Goal: Check status: Check status

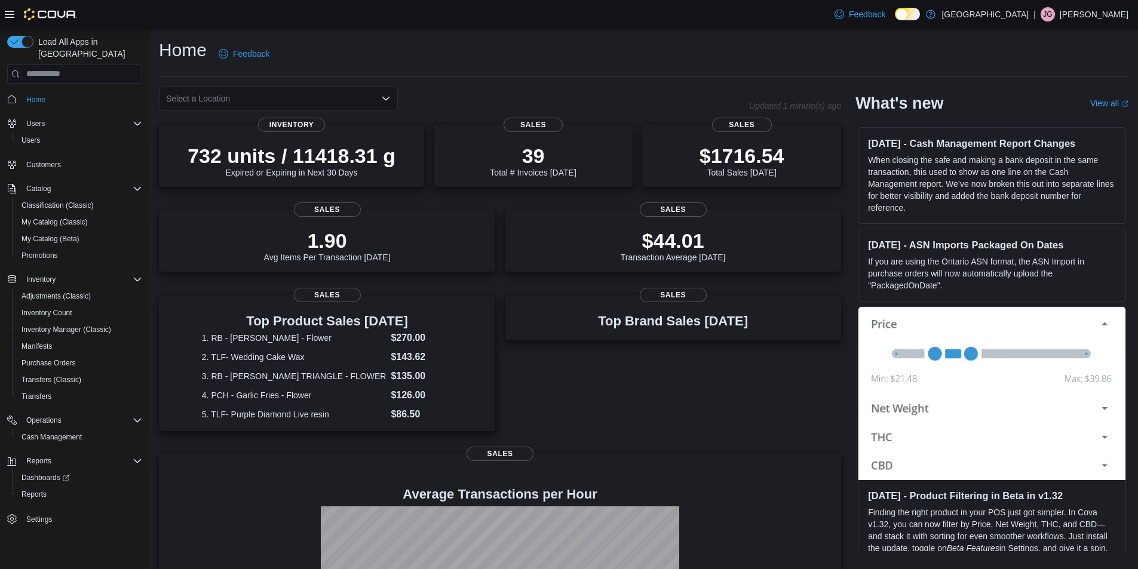
click at [355, 99] on div "Select a Location" at bounding box center [278, 99] width 239 height 24
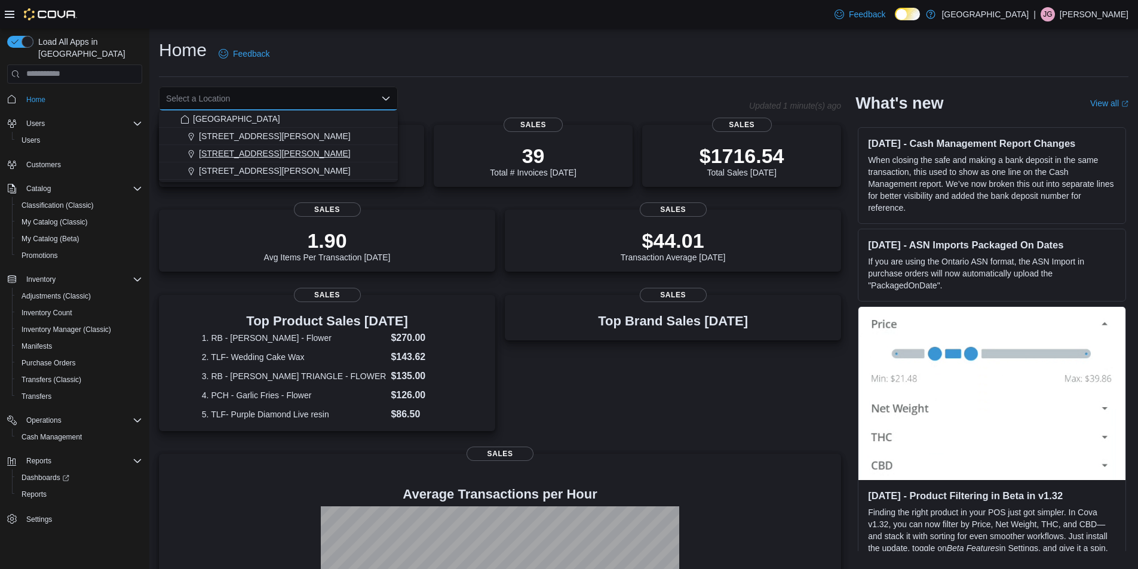
click at [305, 150] on div "[STREET_ADDRESS][PERSON_NAME]" at bounding box center [285, 154] width 210 height 12
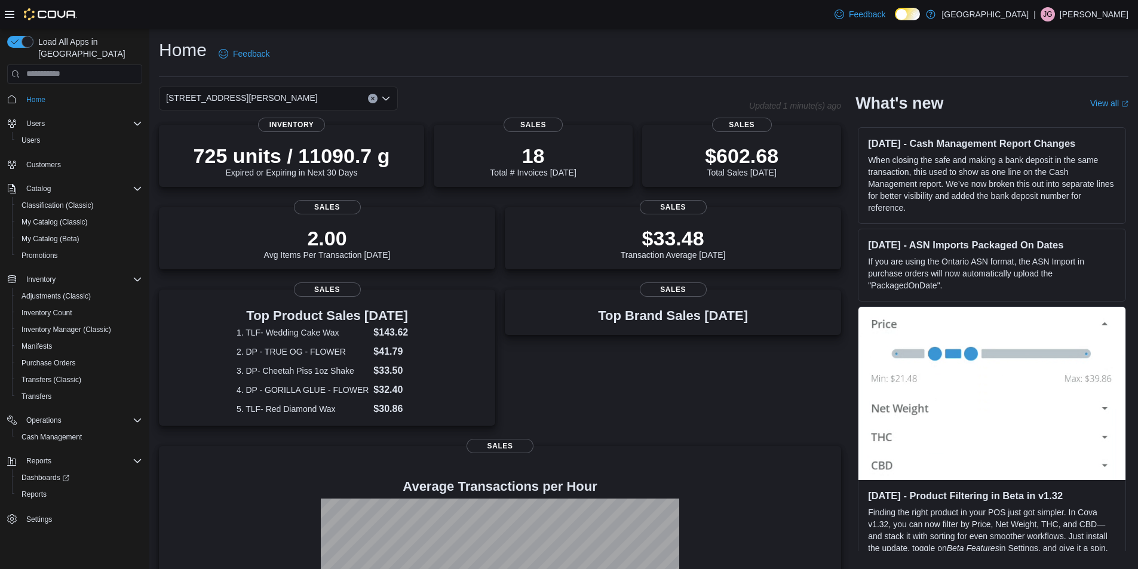
click at [320, 98] on div "200 South Solano Drive Combo box. Selected. 200 South Solano Drive. Press Backs…" at bounding box center [278, 99] width 239 height 24
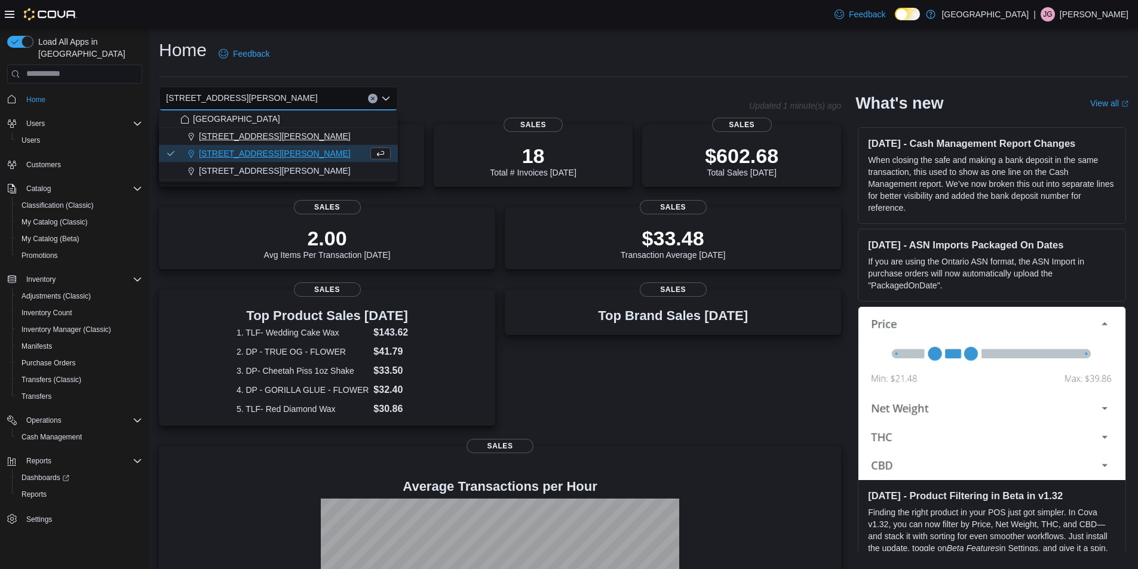
click at [300, 131] on div "[STREET_ADDRESS][PERSON_NAME]" at bounding box center [285, 136] width 210 height 12
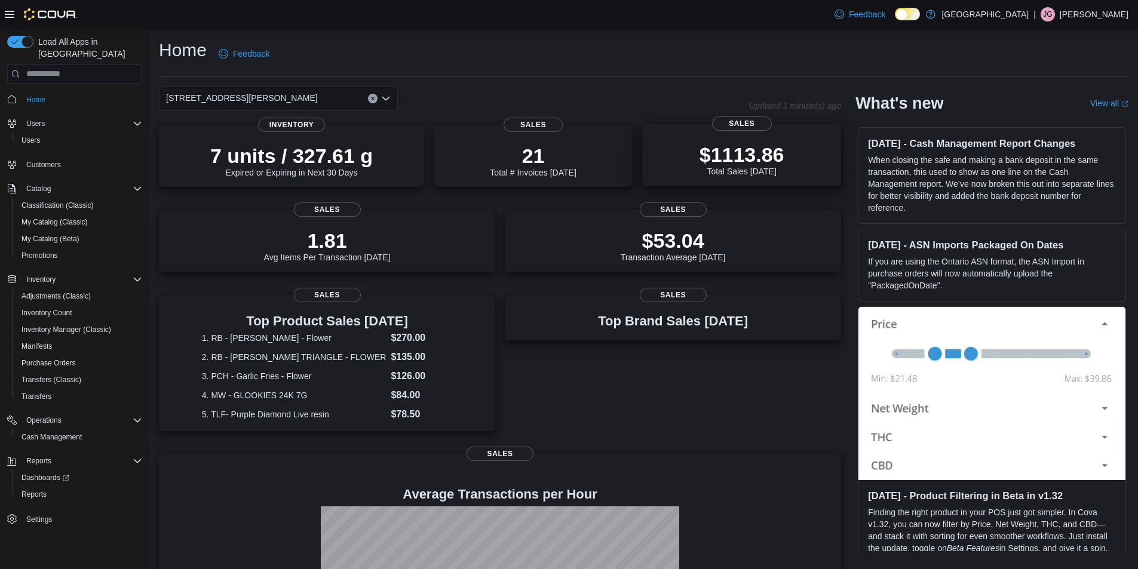
click at [753, 168] on div "$1113.86 Total Sales Today" at bounding box center [741, 159] width 85 height 33
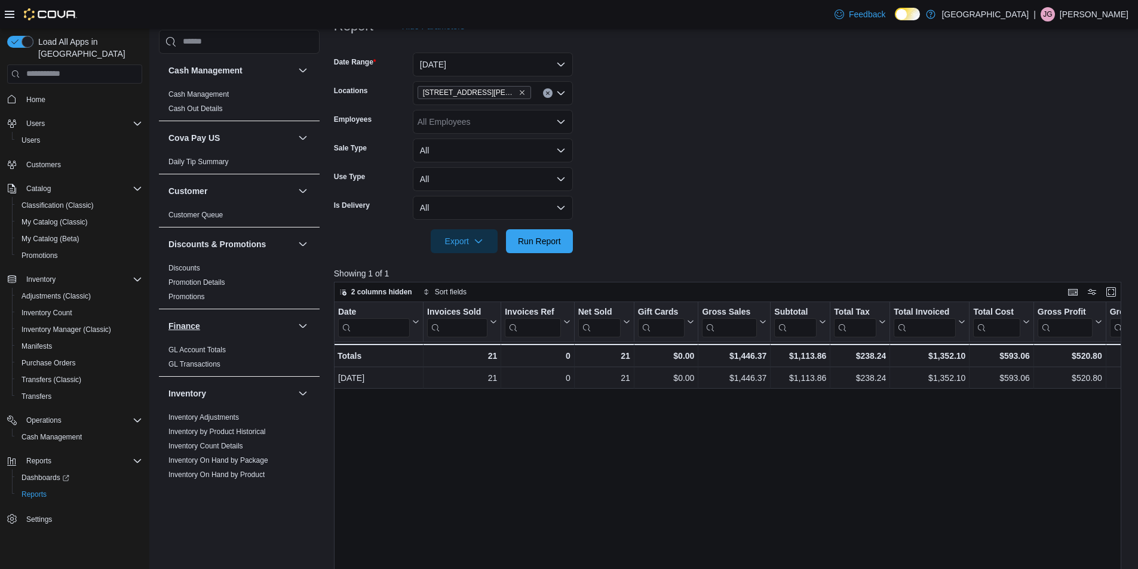
scroll to position [40, 0]
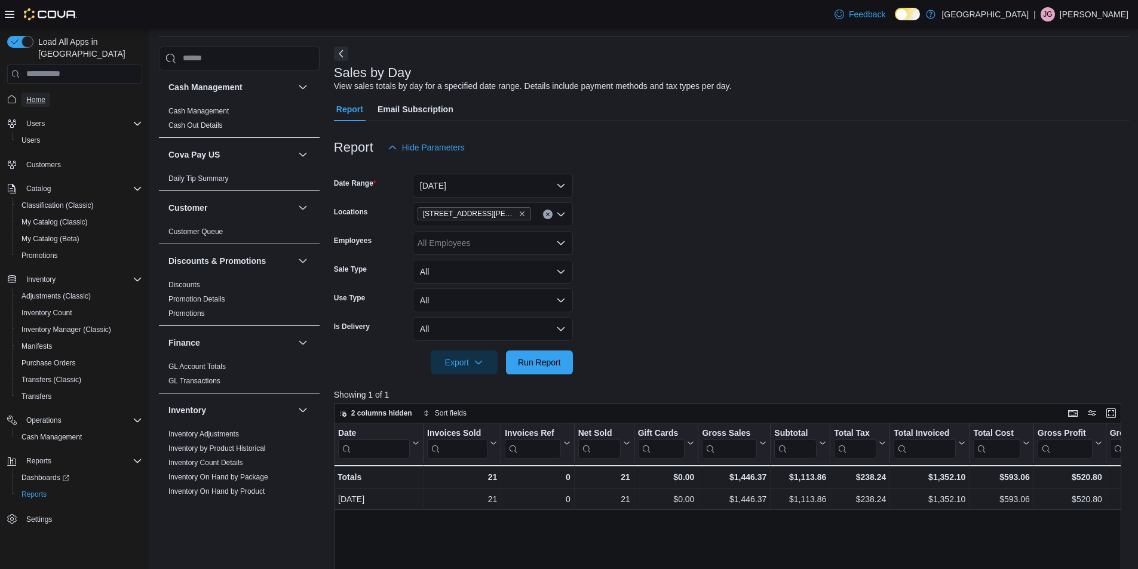
click at [36, 95] on span "Home" at bounding box center [35, 100] width 19 height 10
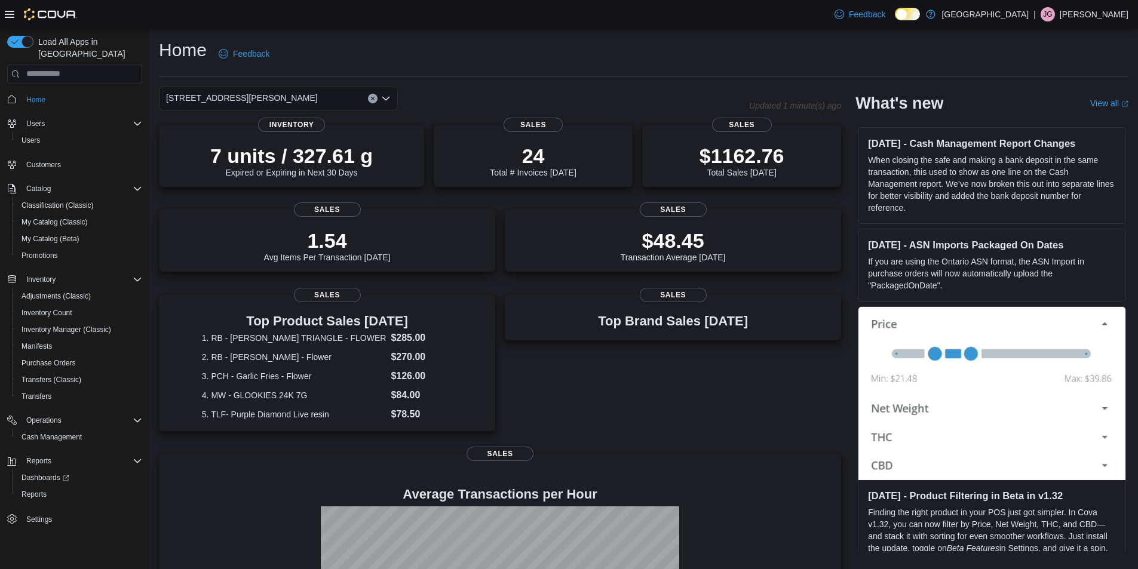
click at [340, 106] on div "[STREET_ADDRESS][PERSON_NAME]" at bounding box center [278, 99] width 239 height 24
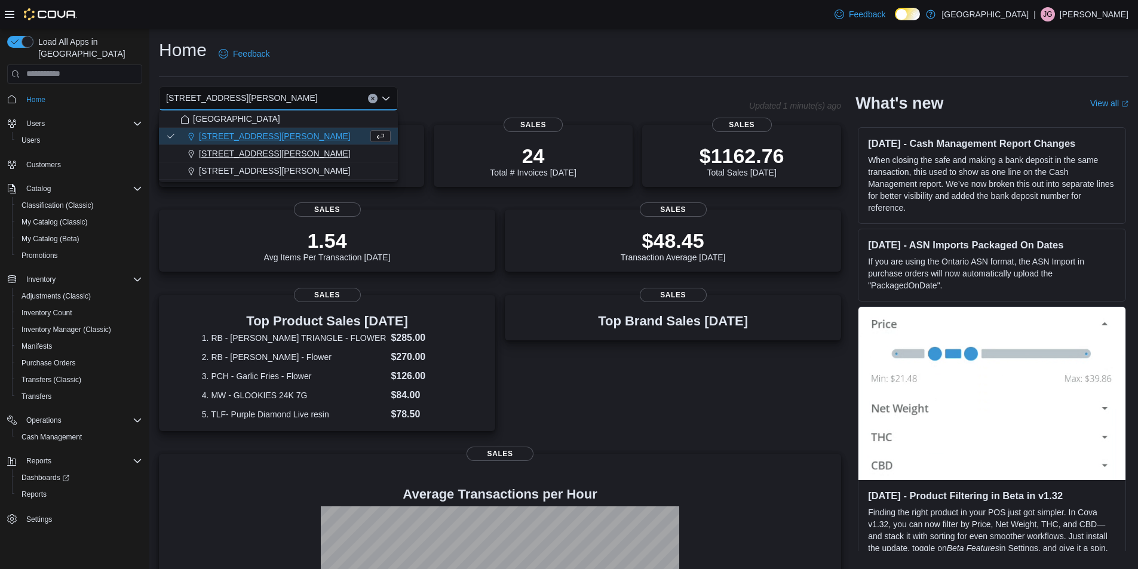
click at [316, 154] on div "[STREET_ADDRESS][PERSON_NAME]" at bounding box center [285, 154] width 210 height 12
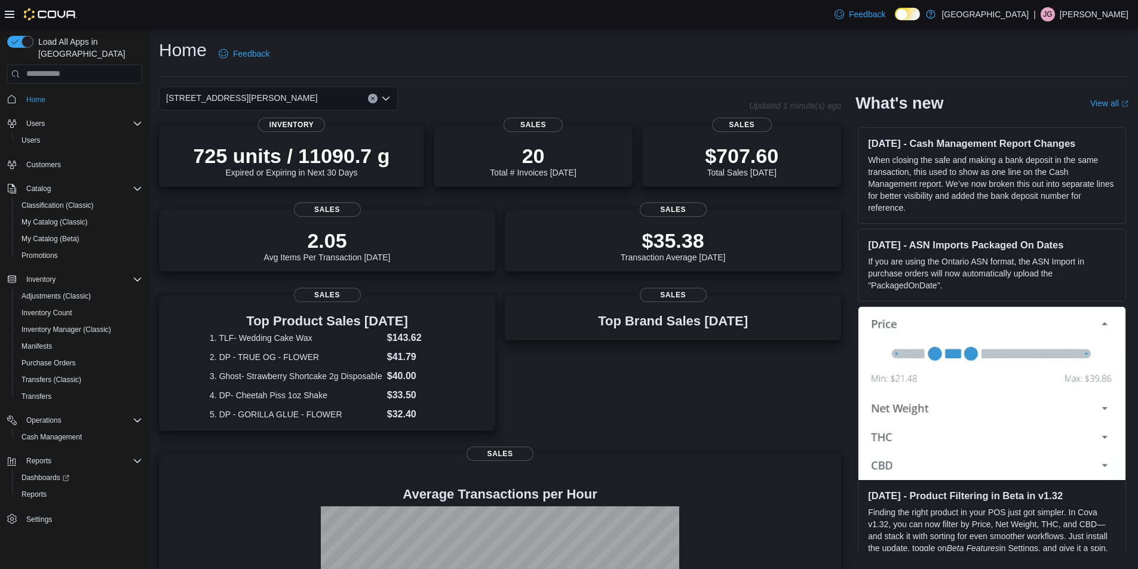
click at [312, 100] on div "200 South Solano Drive Combo box. Selected. 200 South Solano Drive. Press Backs…" at bounding box center [278, 99] width 239 height 24
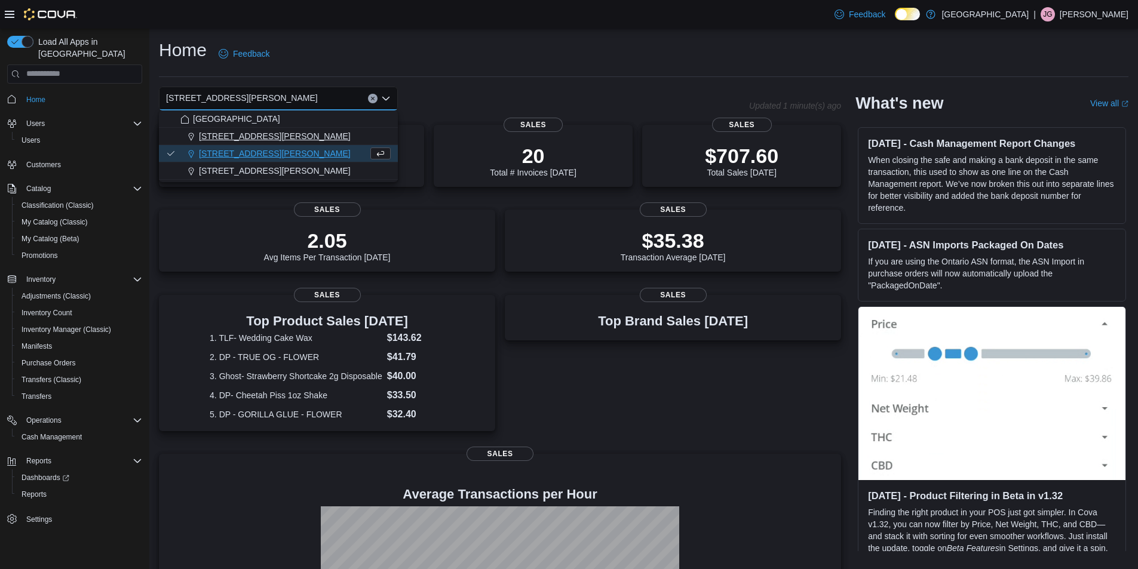
click at [298, 133] on div "[STREET_ADDRESS][PERSON_NAME]" at bounding box center [285, 136] width 210 height 12
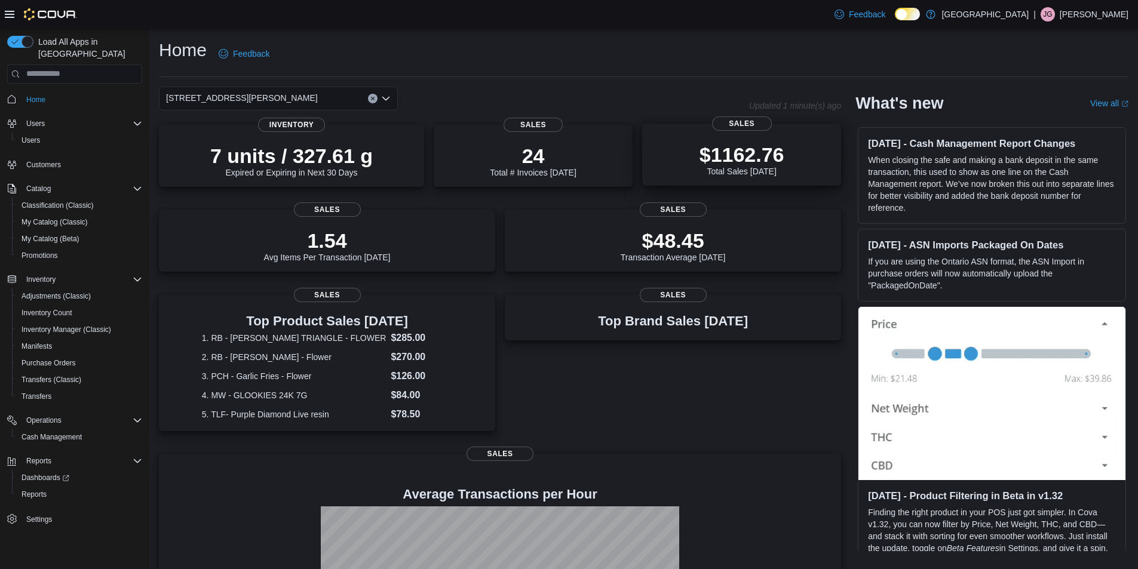
click at [710, 146] on p "$1162.76" at bounding box center [741, 155] width 85 height 24
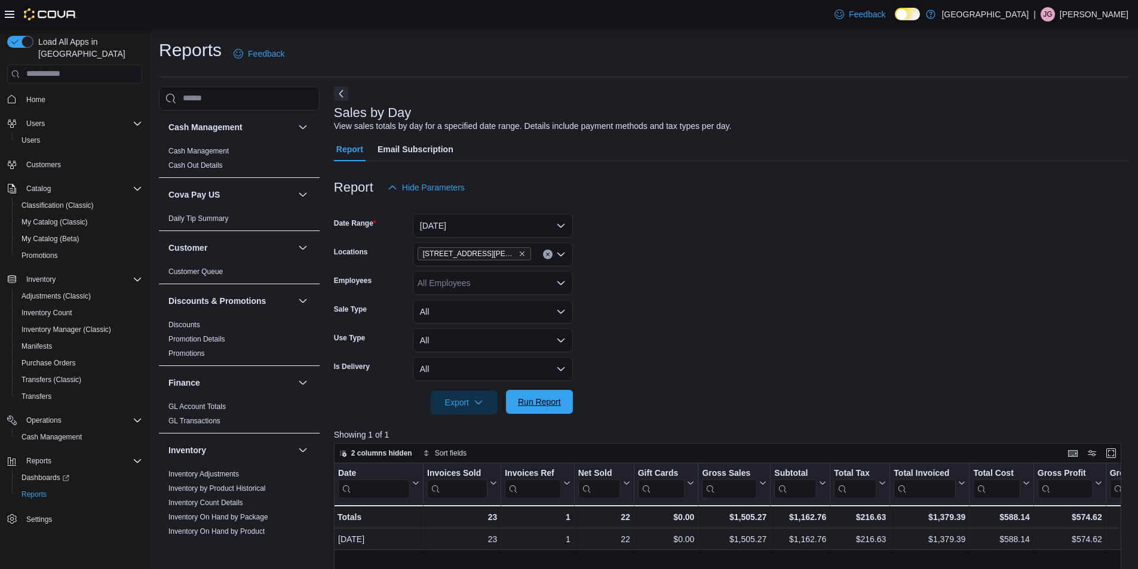
click at [554, 407] on span "Run Report" at bounding box center [539, 402] width 43 height 12
click at [42, 95] on span "Home" at bounding box center [35, 100] width 19 height 10
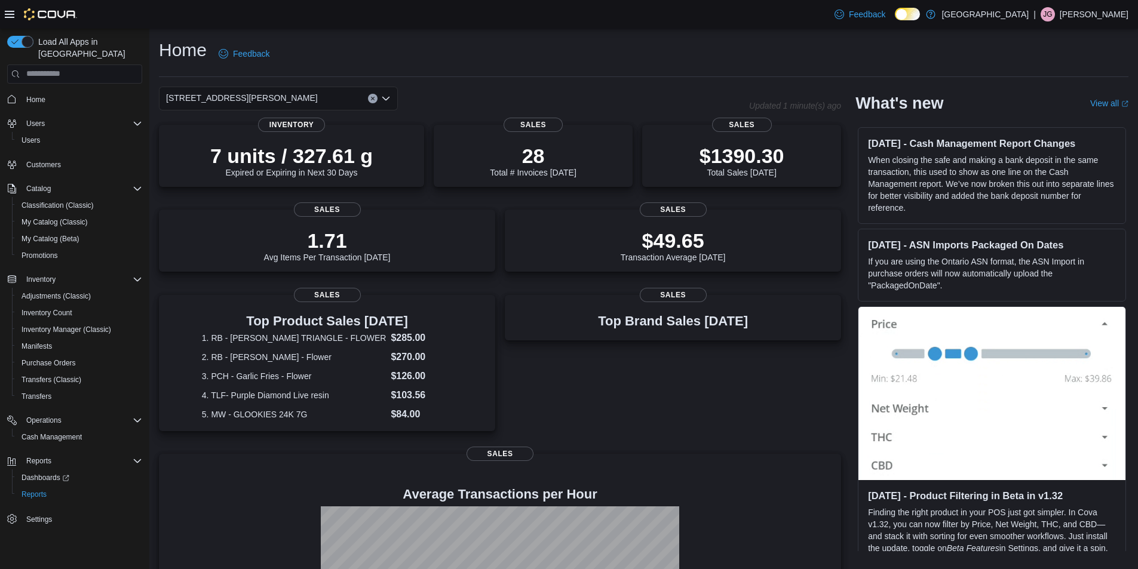
click at [289, 96] on div "[STREET_ADDRESS][PERSON_NAME]" at bounding box center [278, 99] width 239 height 24
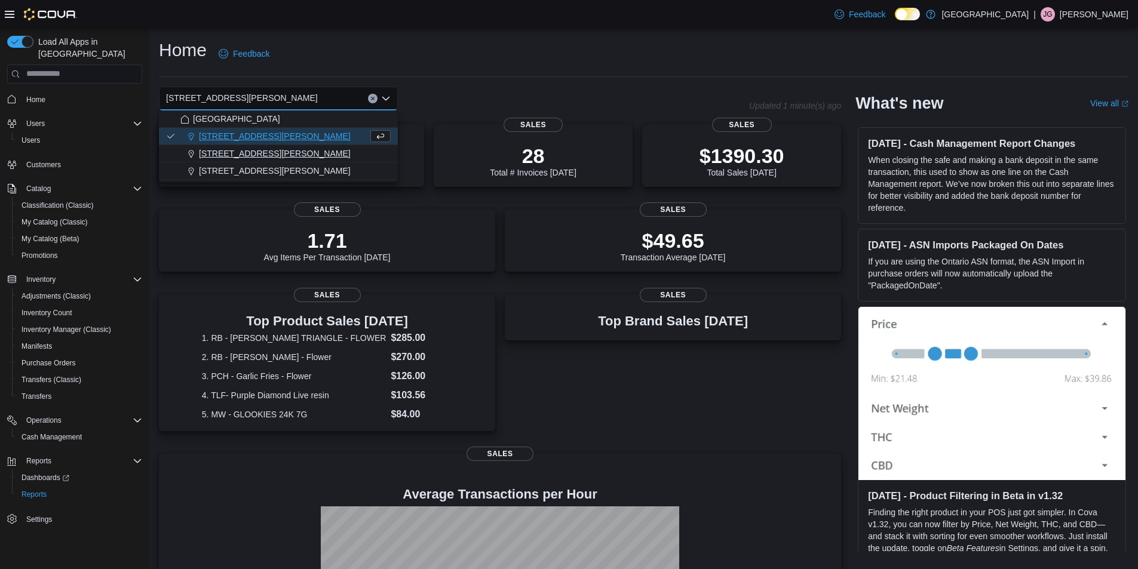
click at [265, 152] on span "[STREET_ADDRESS][PERSON_NAME]" at bounding box center [275, 154] width 152 height 12
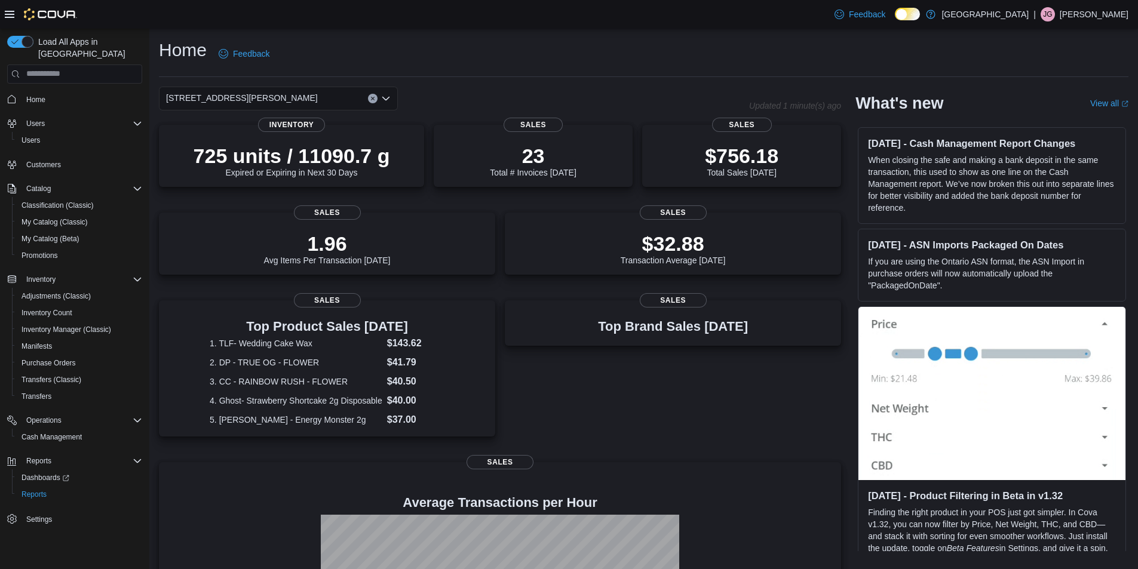
click at [292, 97] on div "200 South Solano Drive Combo box. Selected. 200 South Solano Drive. Press Backs…" at bounding box center [278, 99] width 239 height 24
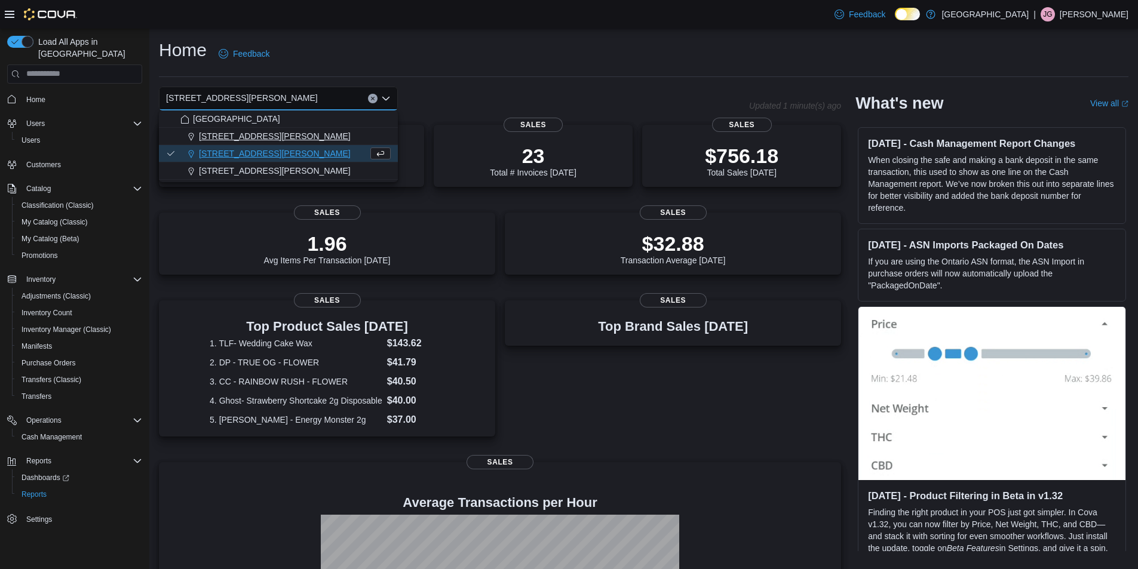
click at [270, 132] on div "[STREET_ADDRESS][PERSON_NAME]" at bounding box center [285, 136] width 210 height 12
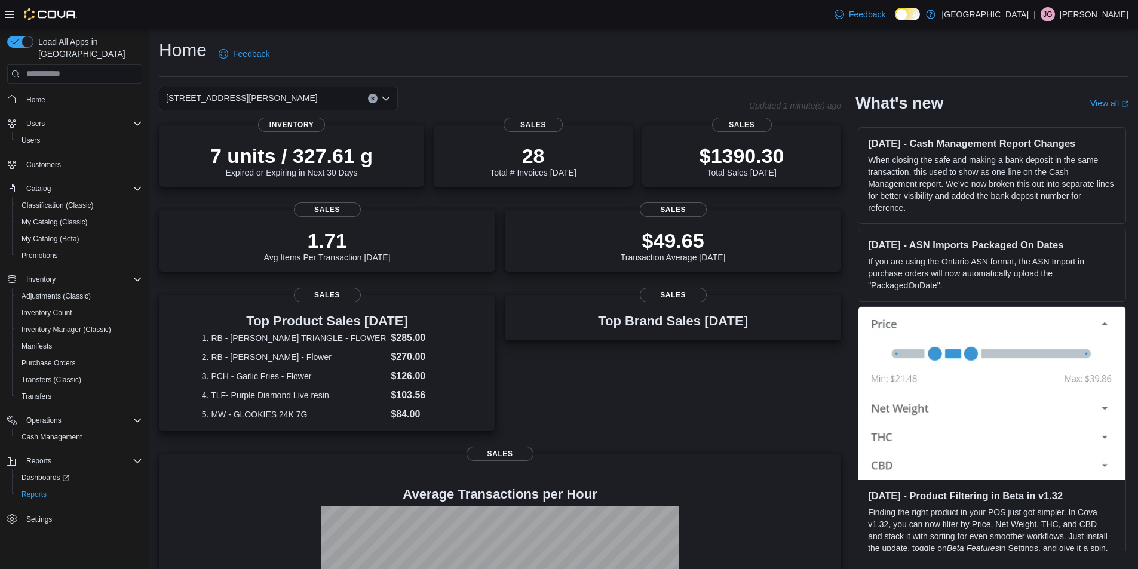
click at [263, 93] on div "[STREET_ADDRESS][PERSON_NAME]" at bounding box center [278, 99] width 239 height 24
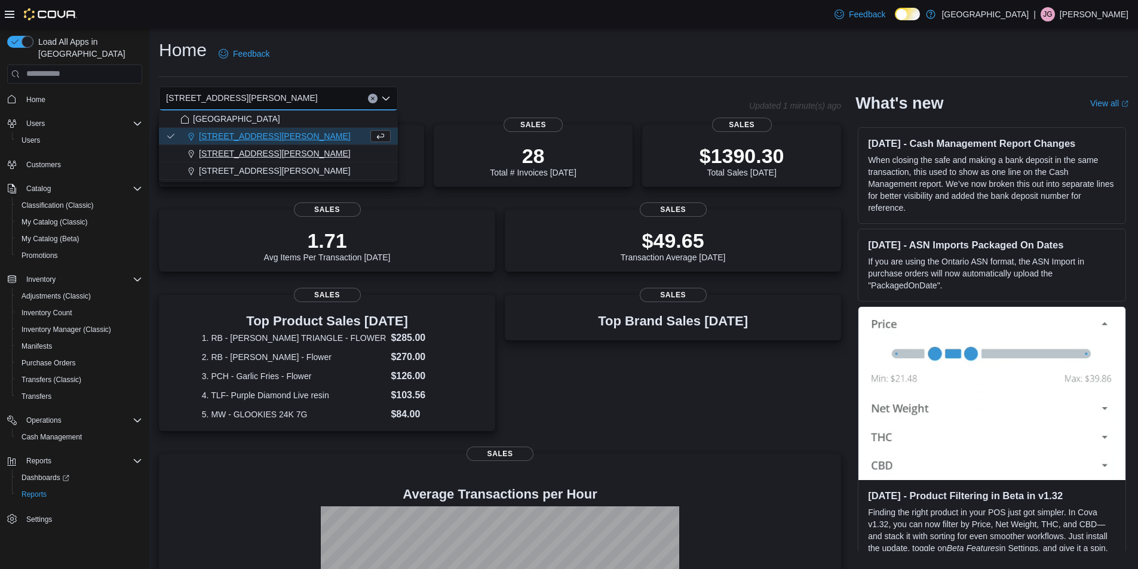
click at [257, 152] on span "[STREET_ADDRESS][PERSON_NAME]" at bounding box center [275, 154] width 152 height 12
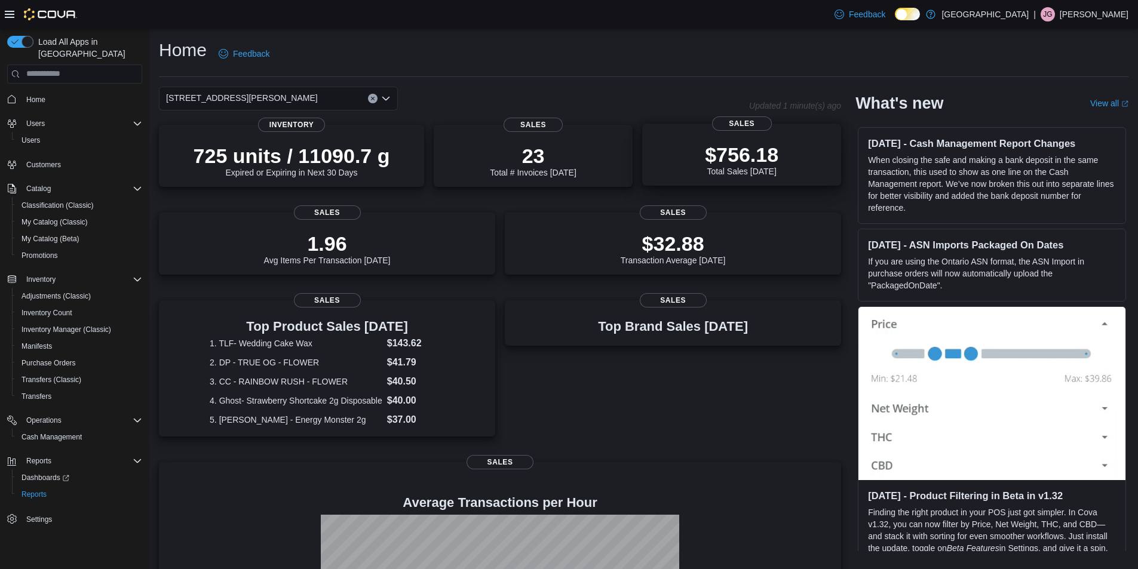
click at [760, 172] on div "$756.18 Total Sales Today" at bounding box center [741, 159] width 73 height 33
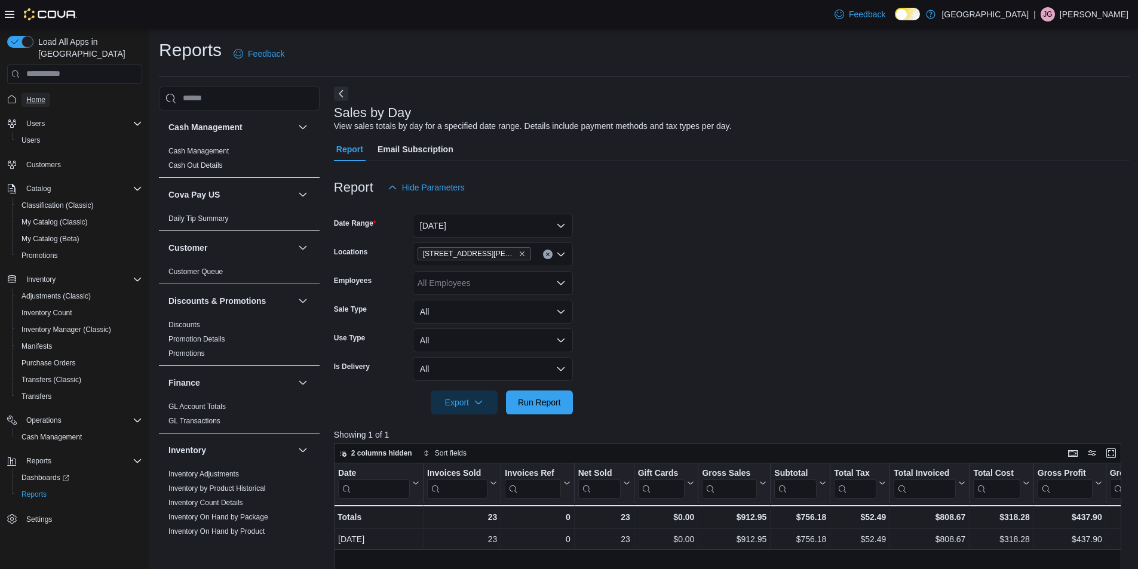
click at [41, 95] on span "Home" at bounding box center [35, 100] width 19 height 10
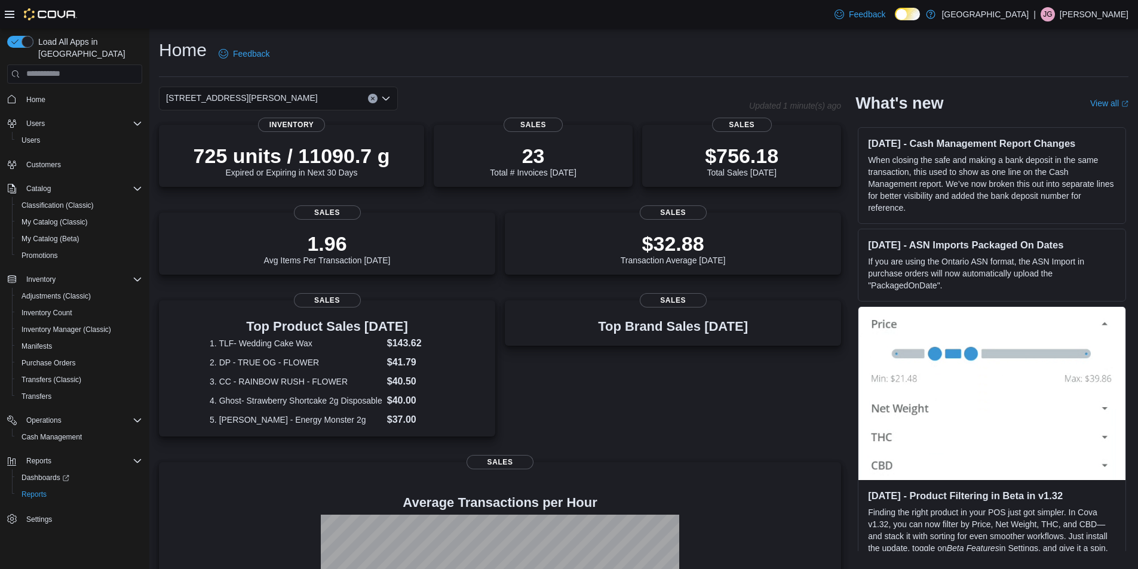
drag, startPoint x: 256, startPoint y: 91, endPoint x: 263, endPoint y: 92, distance: 7.2
click at [260, 92] on div "[STREET_ADDRESS][PERSON_NAME]" at bounding box center [278, 99] width 239 height 24
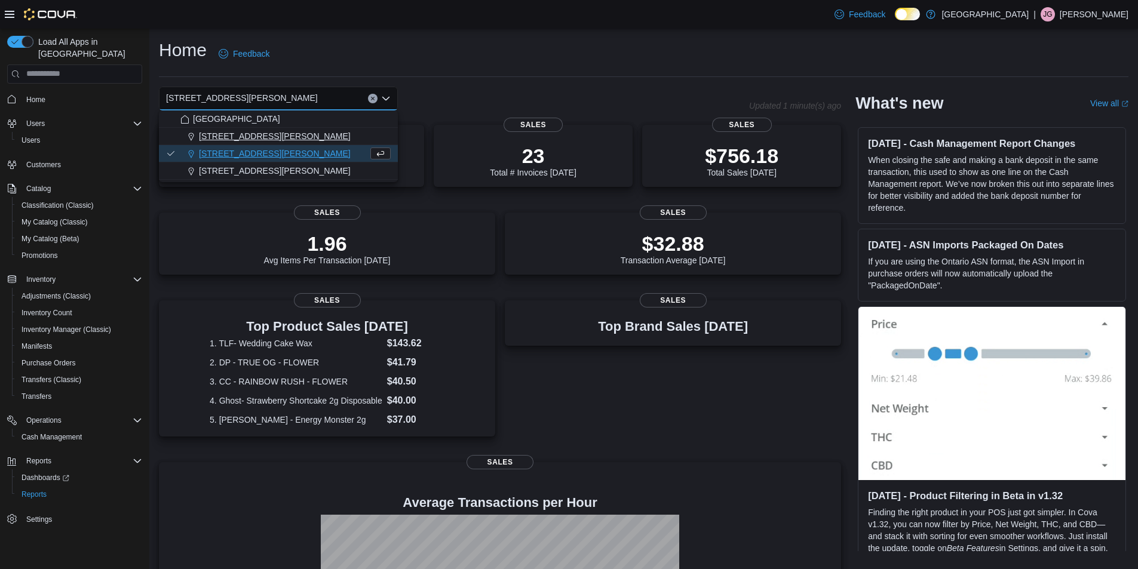
click at [256, 138] on span "[STREET_ADDRESS][PERSON_NAME]" at bounding box center [275, 136] width 152 height 12
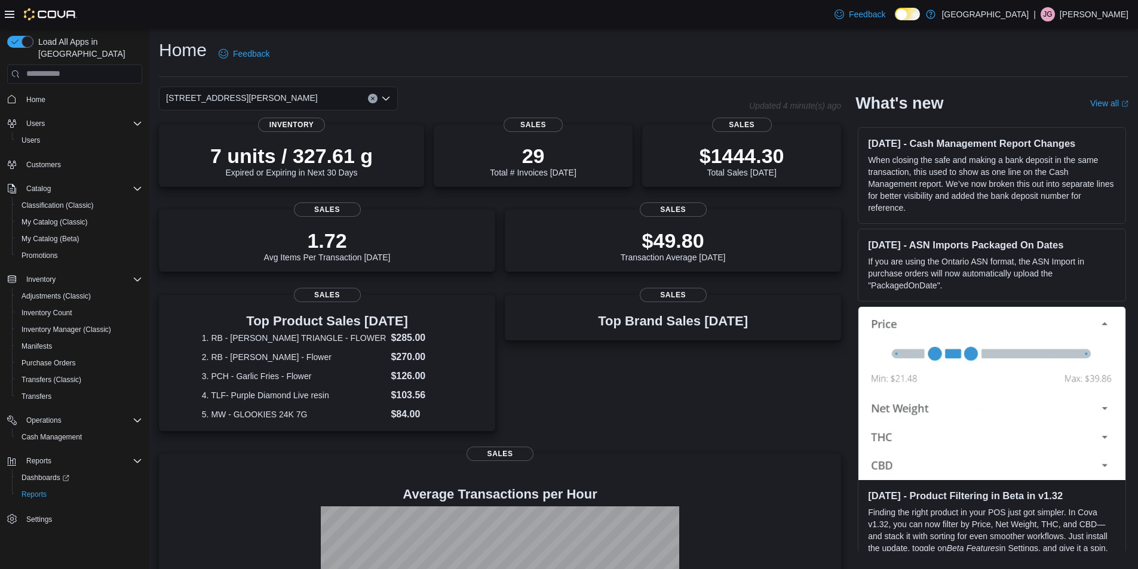
click at [477, 53] on div "Home Feedback" at bounding box center [643, 53] width 969 height 31
click at [311, 94] on div "[STREET_ADDRESS][PERSON_NAME]" at bounding box center [278, 99] width 239 height 24
click at [376, 97] on button "Clear input" at bounding box center [373, 99] width 10 height 10
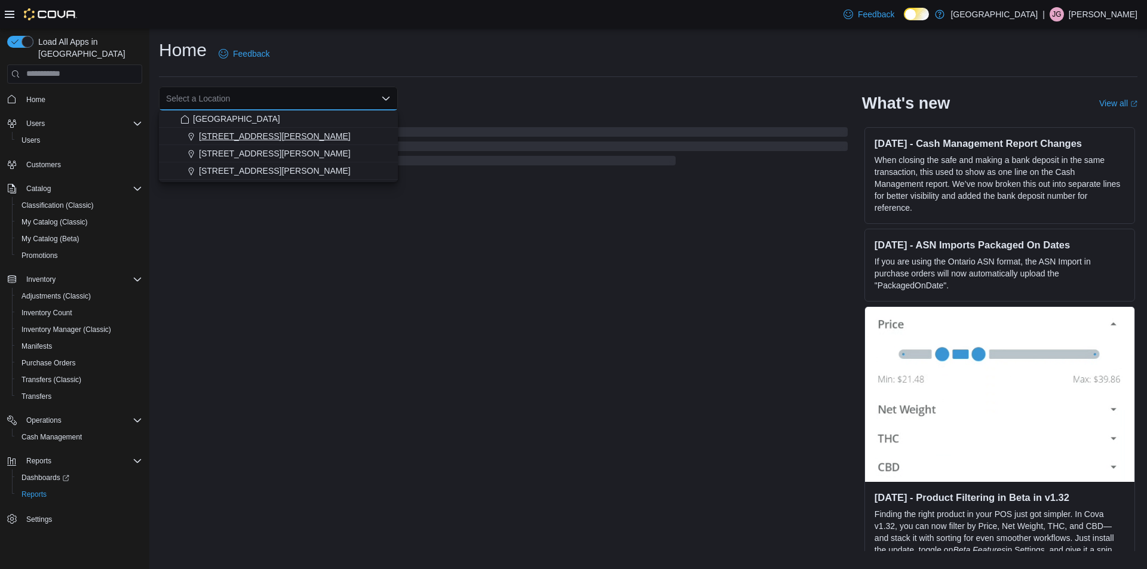
click at [246, 138] on span "[STREET_ADDRESS][PERSON_NAME]" at bounding box center [275, 136] width 152 height 12
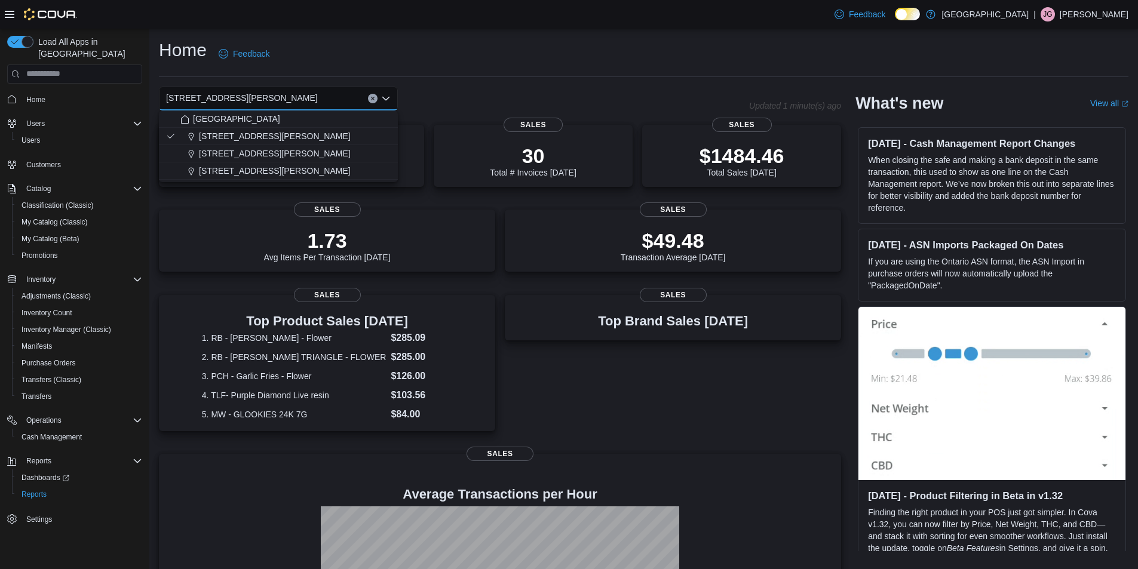
click at [495, 45] on div "Home Feedback" at bounding box center [643, 53] width 969 height 31
